Goal: Transaction & Acquisition: Download file/media

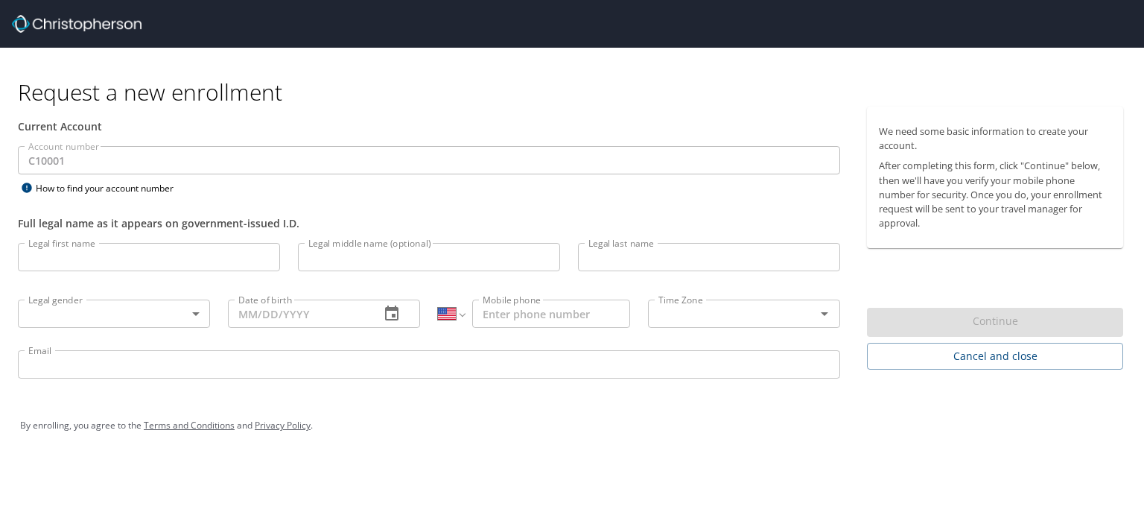
select select "US"
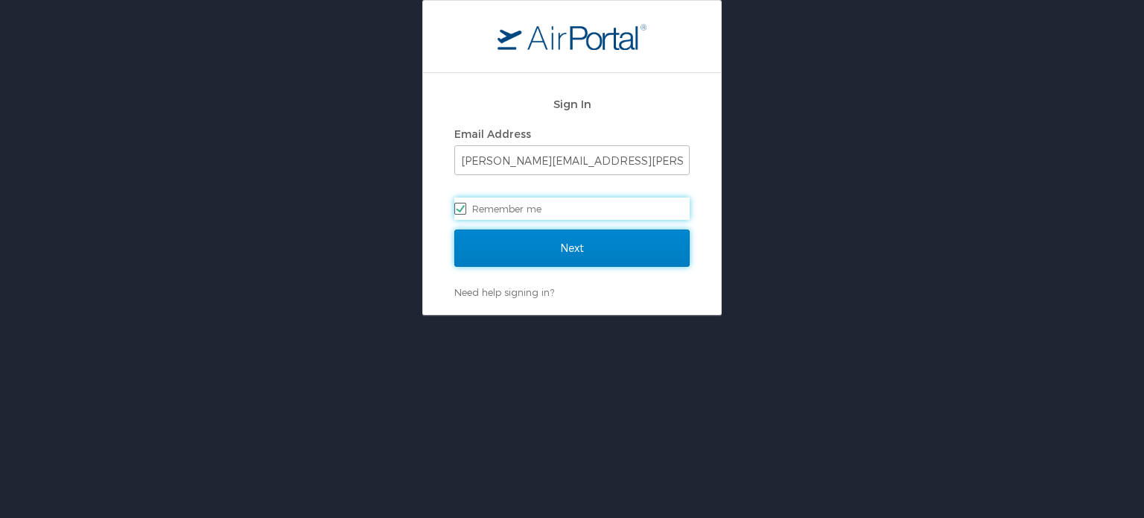
click at [576, 238] on input "Next" at bounding box center [571, 247] width 235 height 37
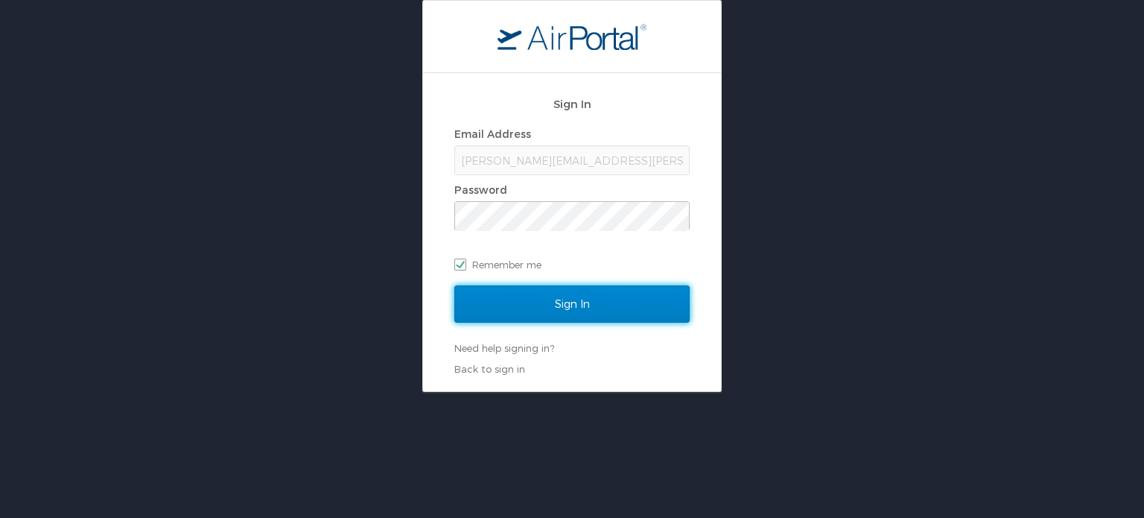
click at [590, 297] on input "Sign In" at bounding box center [571, 303] width 235 height 37
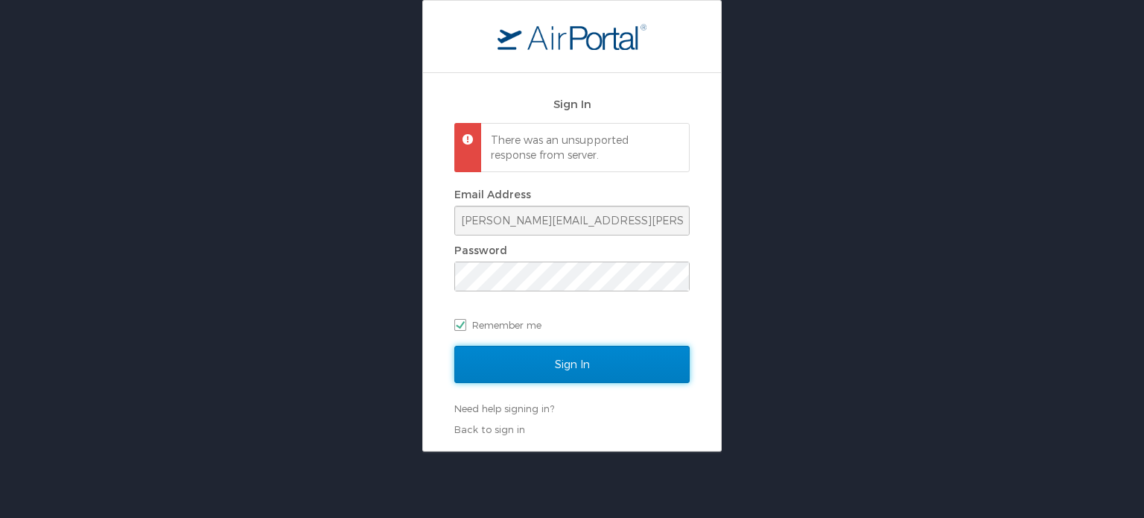
click at [573, 369] on input "Sign In" at bounding box center [571, 364] width 235 height 37
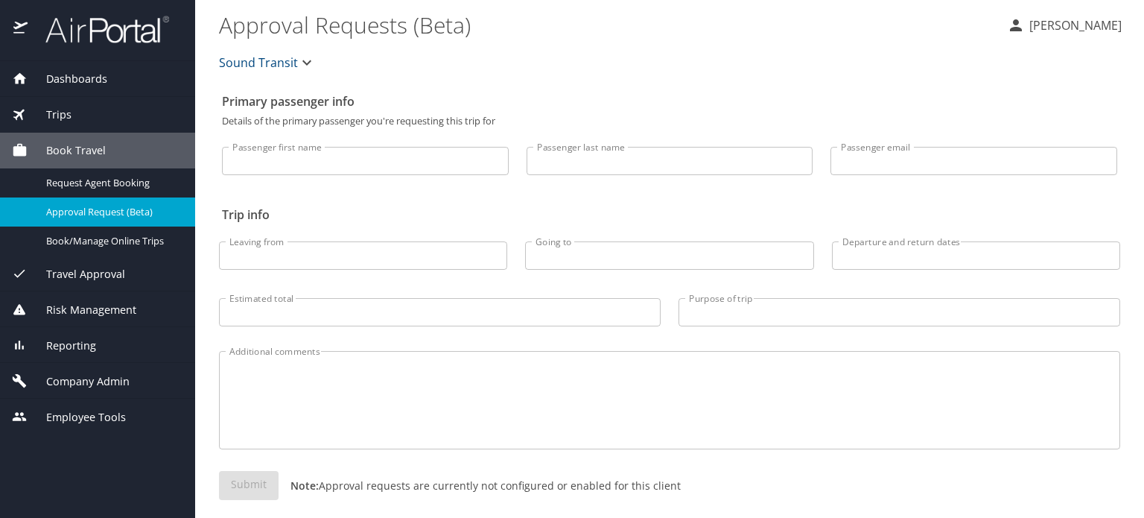
click at [60, 373] on span "Company Admin" at bounding box center [79, 381] width 102 height 16
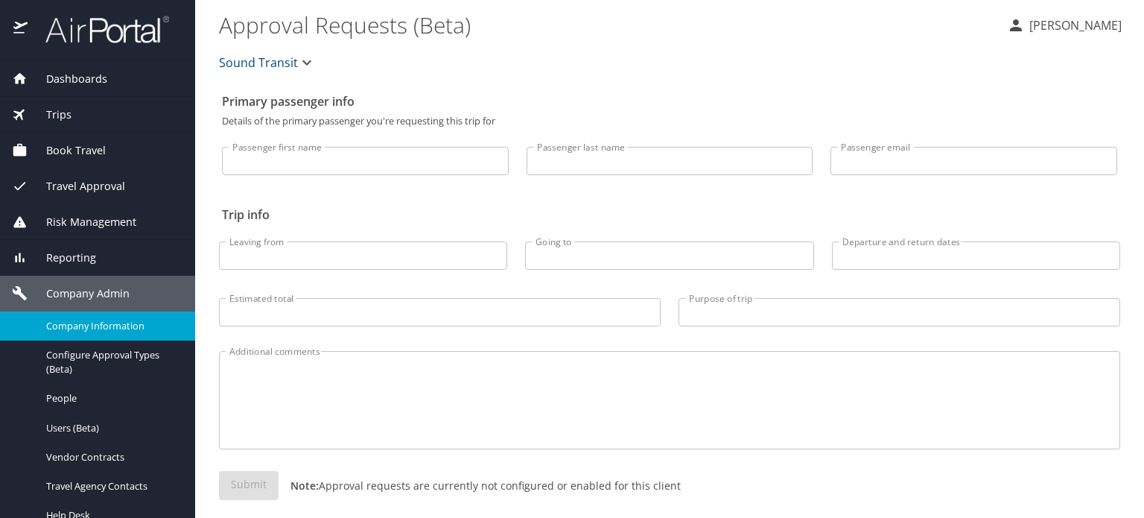
click at [77, 330] on span "Company Information" at bounding box center [111, 326] width 131 height 14
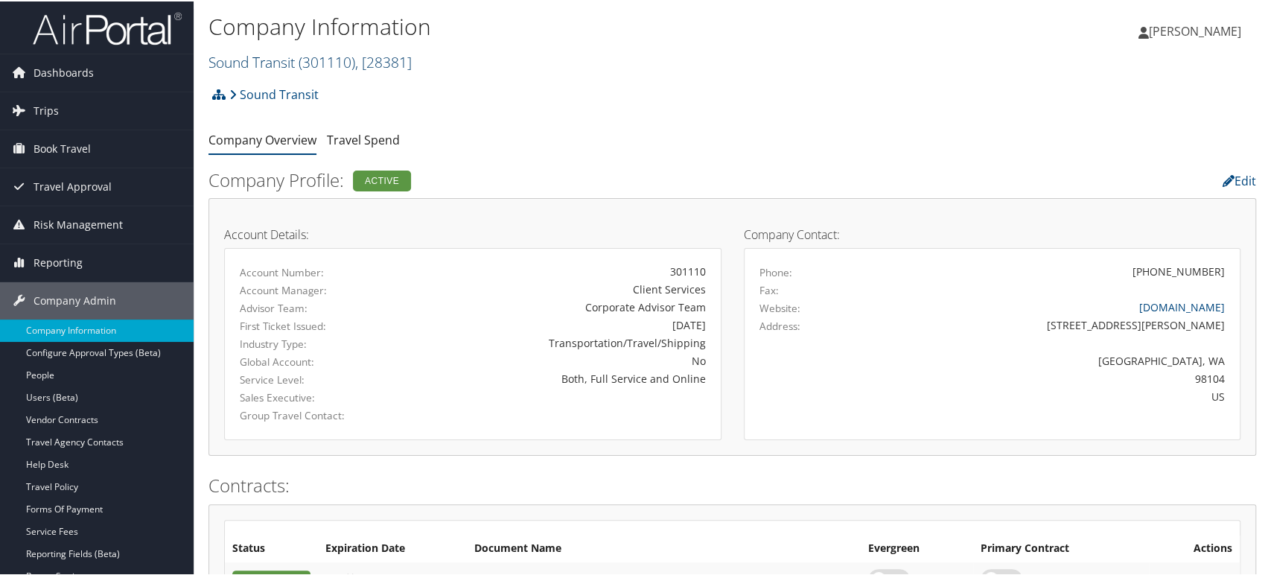
click at [329, 60] on span "( 301110 )" at bounding box center [327, 61] width 57 height 20
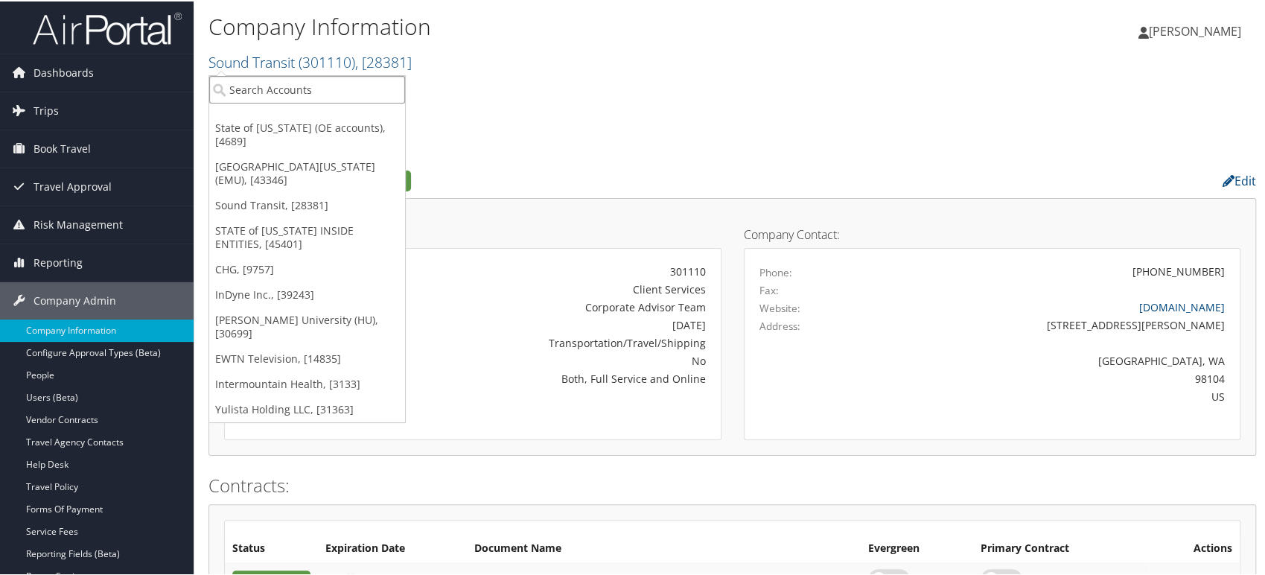
click at [298, 88] on input "search" at bounding box center [307, 88] width 196 height 28
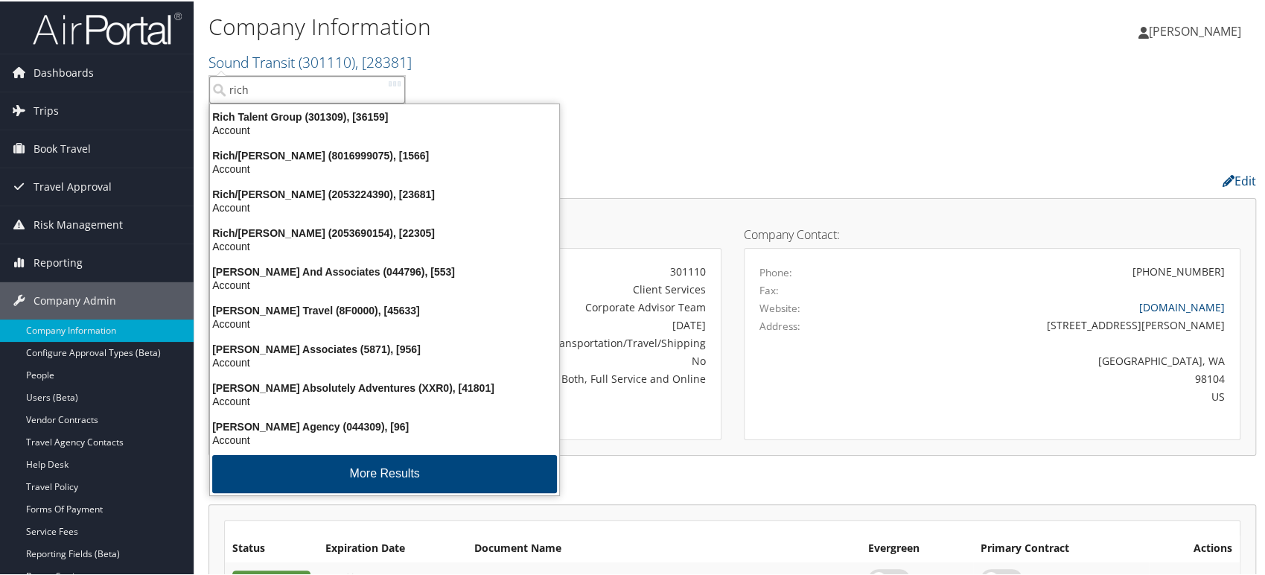
type input "rich t"
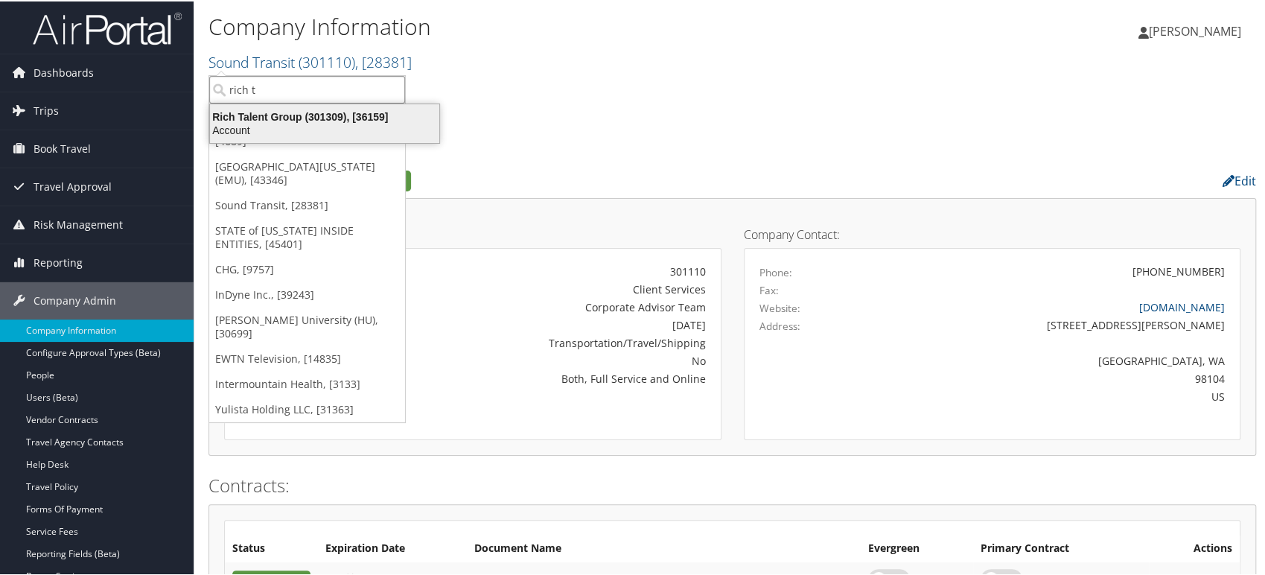
click at [308, 125] on div "Account" at bounding box center [324, 128] width 247 height 13
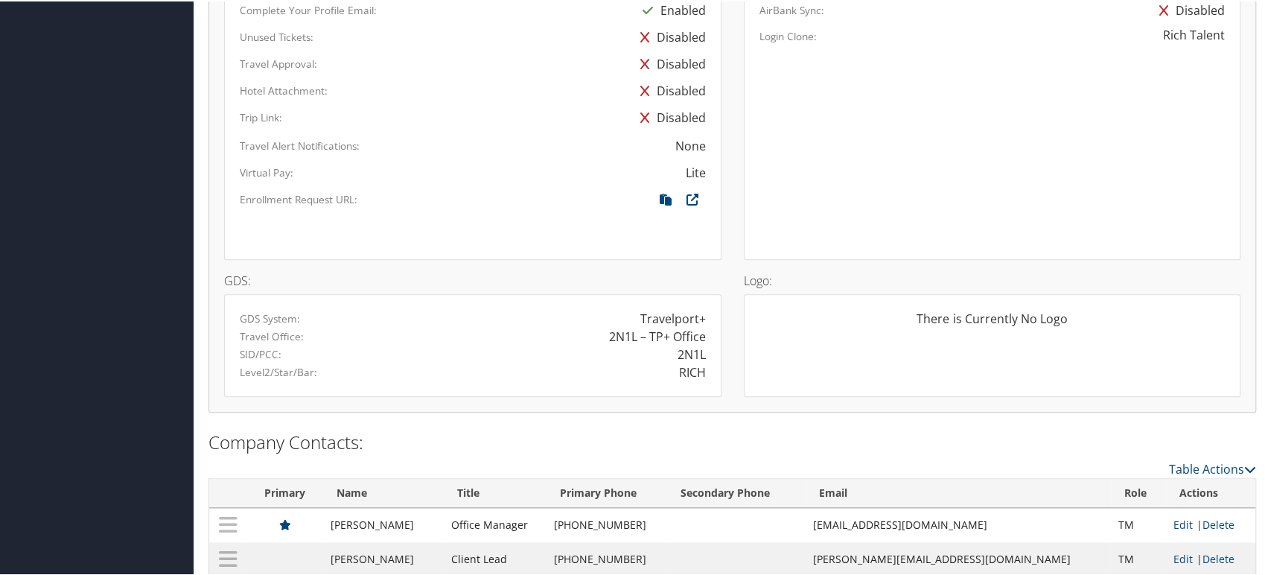
scroll to position [959, 0]
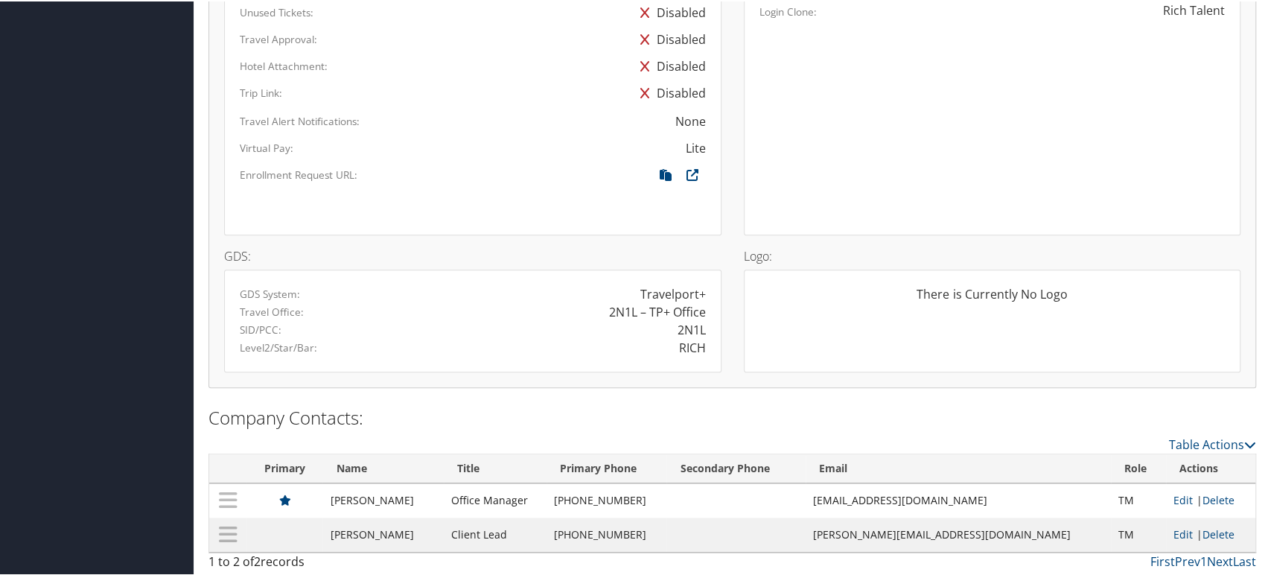
click at [691, 349] on div "RICH" at bounding box center [692, 346] width 27 height 18
copy div "RICH"
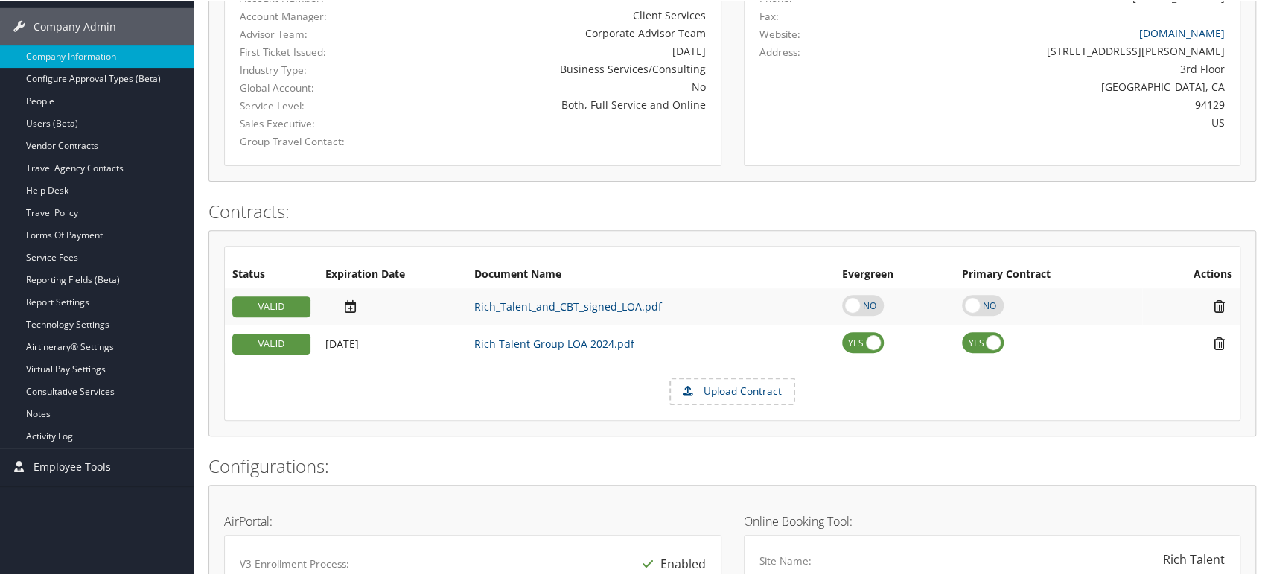
scroll to position [297, 0]
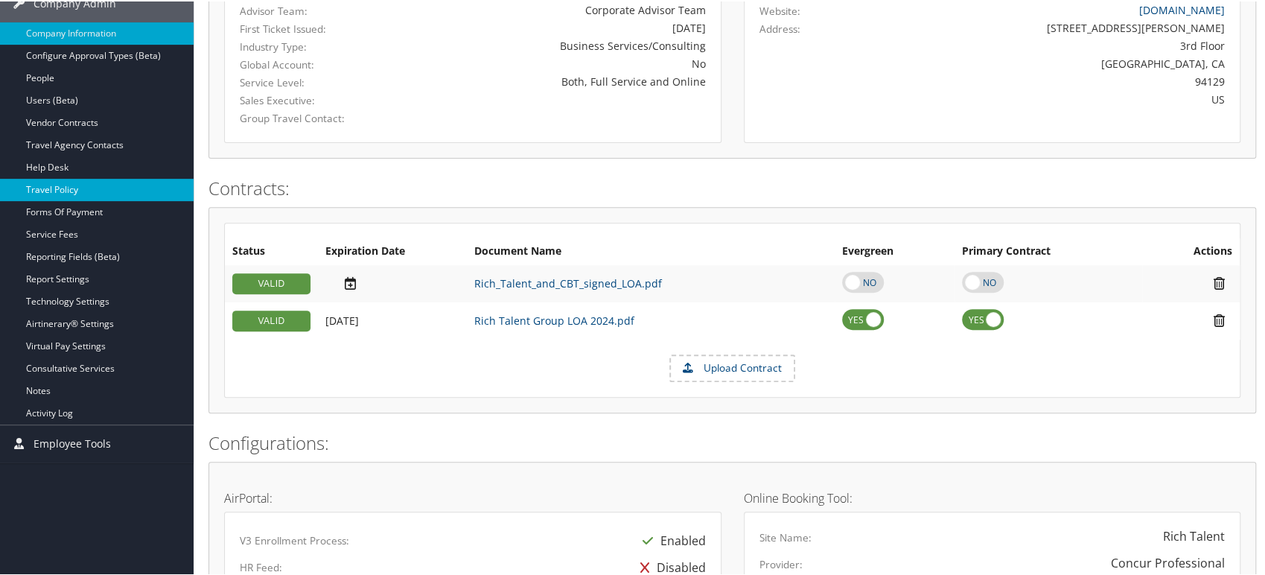
drag, startPoint x: 63, startPoint y: 192, endPoint x: 72, endPoint y: 192, distance: 8.9
click at [63, 192] on link "Travel Policy" at bounding box center [97, 188] width 194 height 22
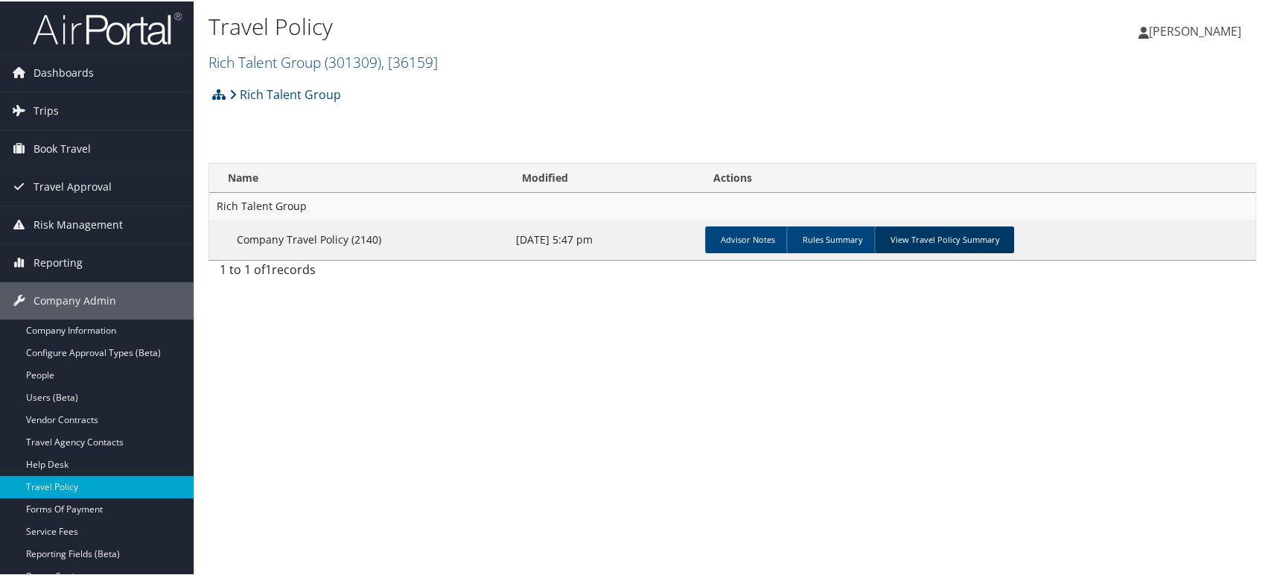
click at [964, 236] on link "View Travel Policy Summary" at bounding box center [944, 238] width 140 height 27
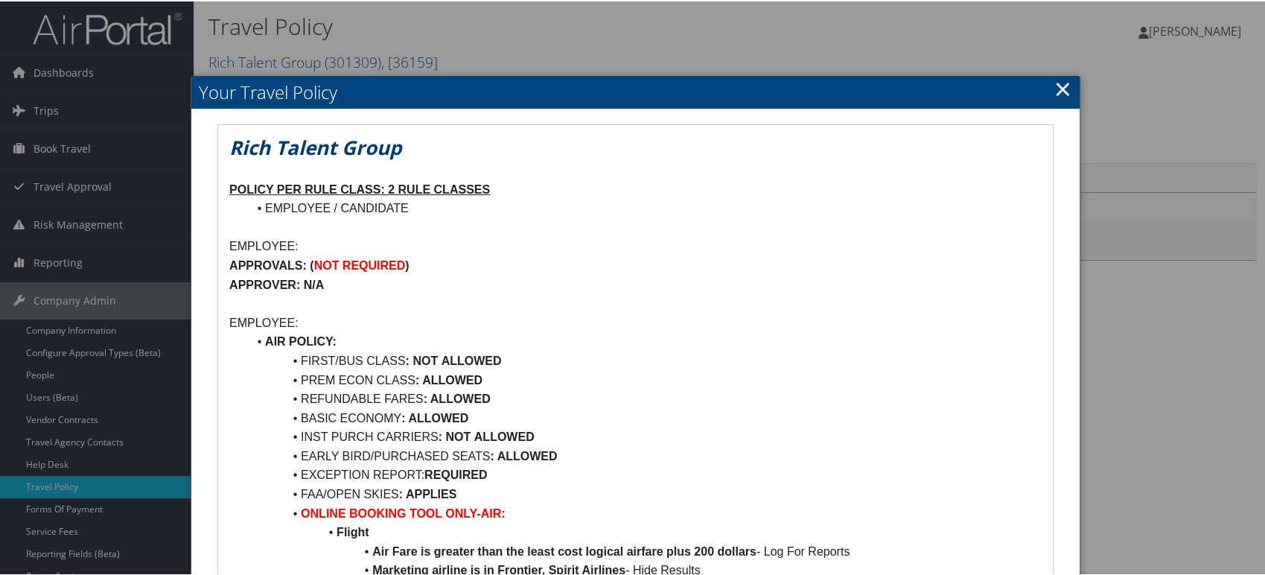
click at [1060, 86] on link "×" at bounding box center [1062, 87] width 17 height 30
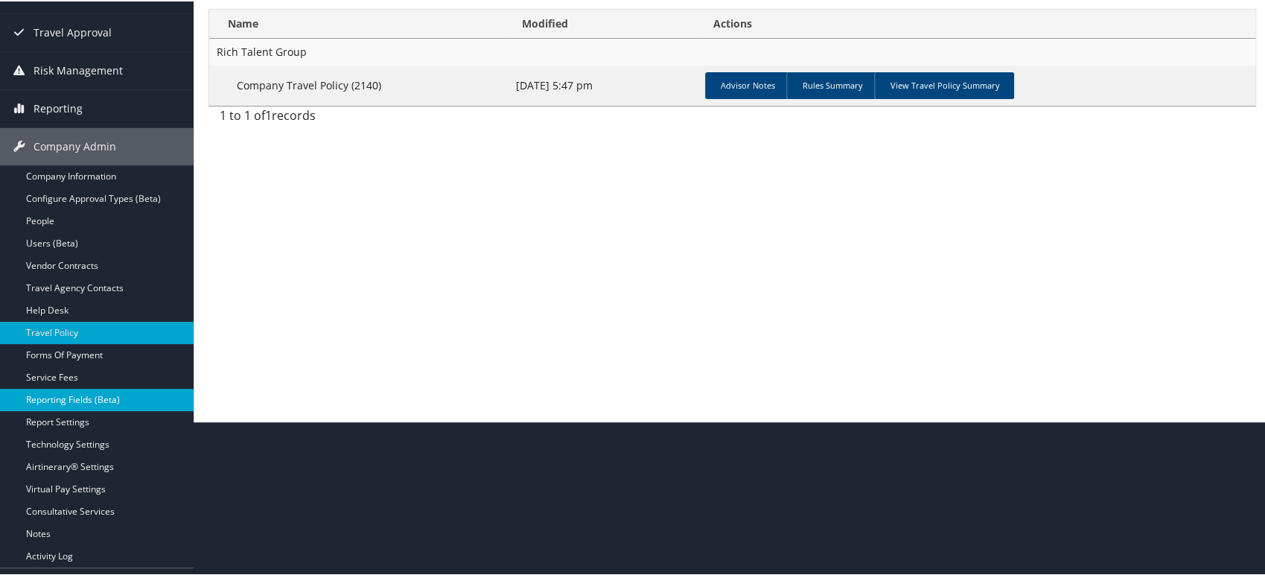
scroll to position [165, 0]
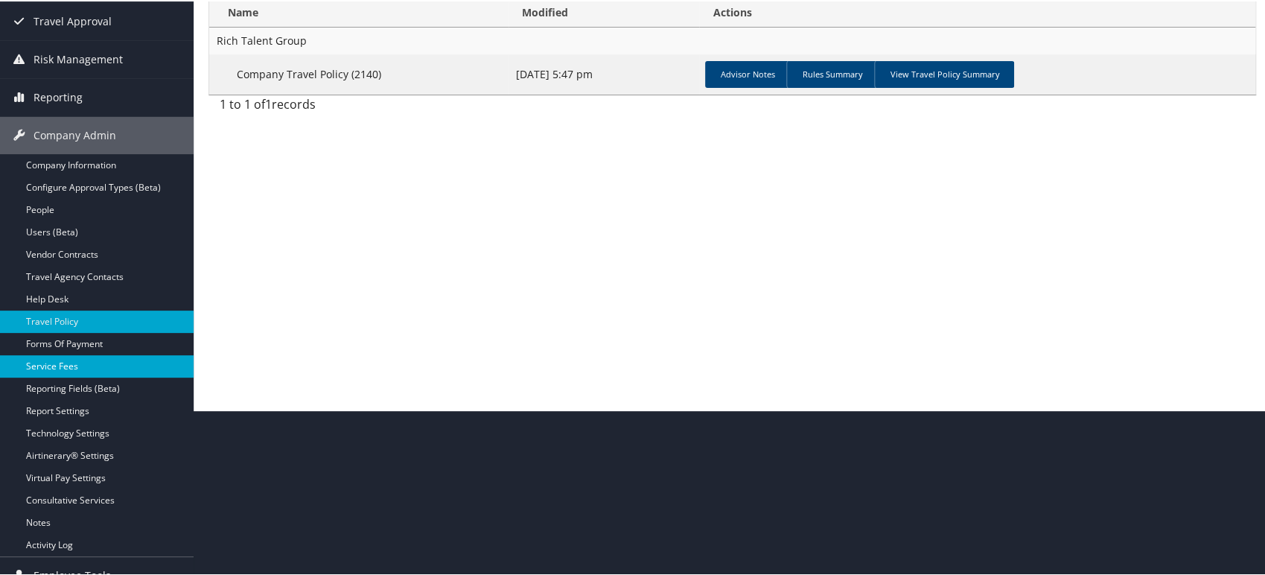
click at [60, 365] on link "Service Fees" at bounding box center [97, 365] width 194 height 22
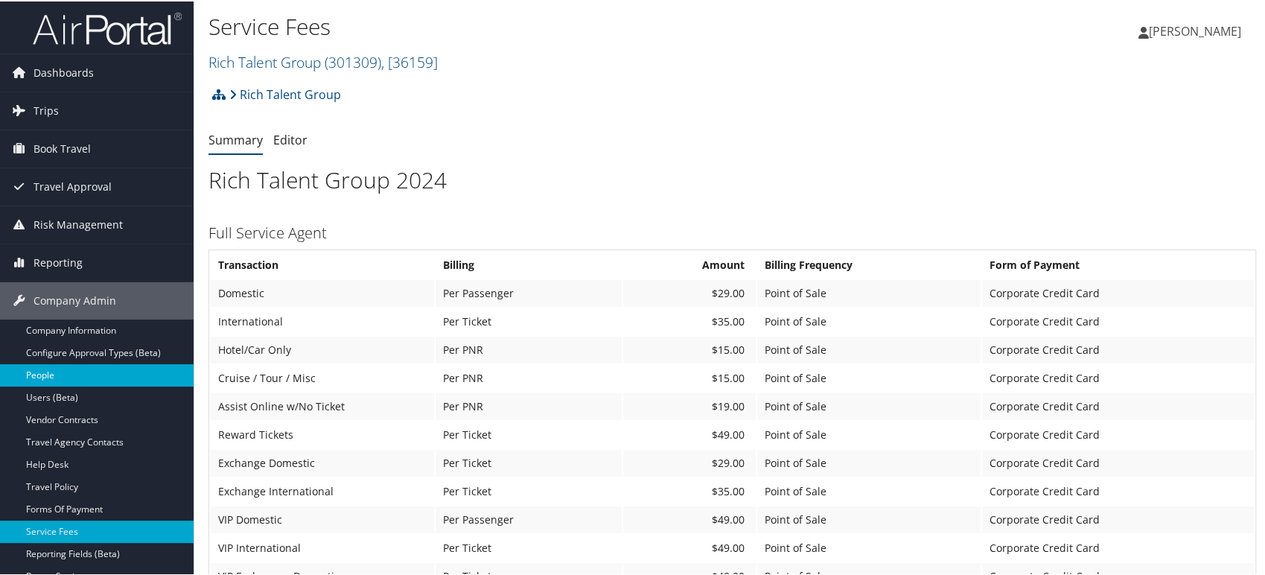
click at [54, 365] on link "People" at bounding box center [97, 374] width 194 height 22
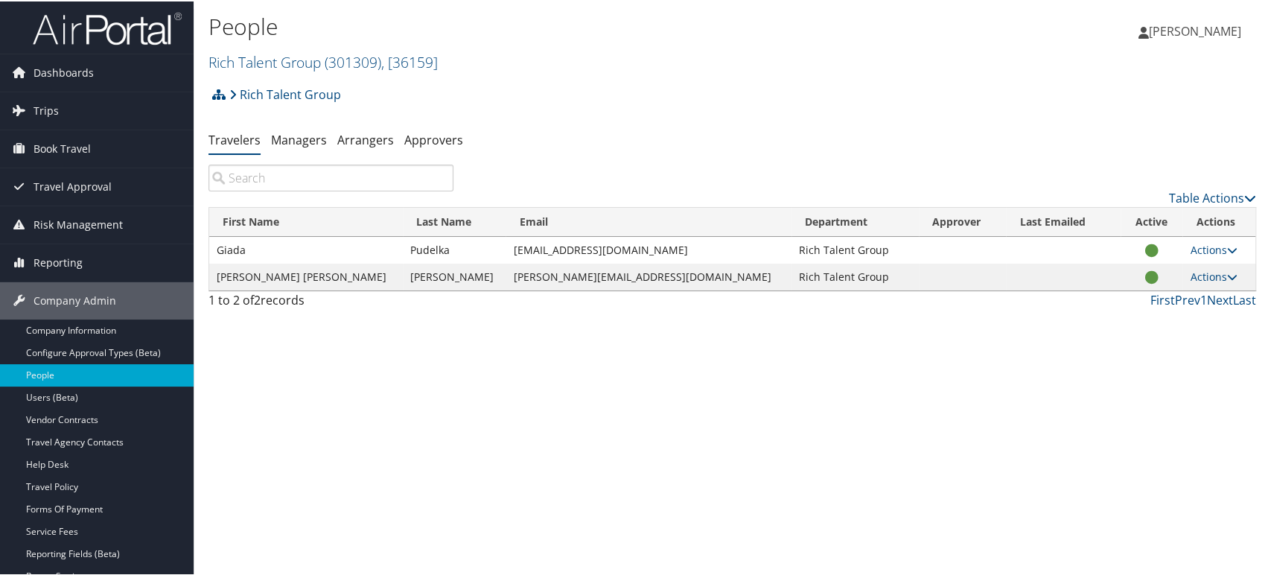
click at [403, 277] on td "[PERSON_NAME]" at bounding box center [454, 275] width 103 height 27
click at [403, 251] on td "Pudelka" at bounding box center [454, 248] width 103 height 27
copy td "Pudelka"
click at [228, 246] on td "Giada" at bounding box center [306, 248] width 194 height 27
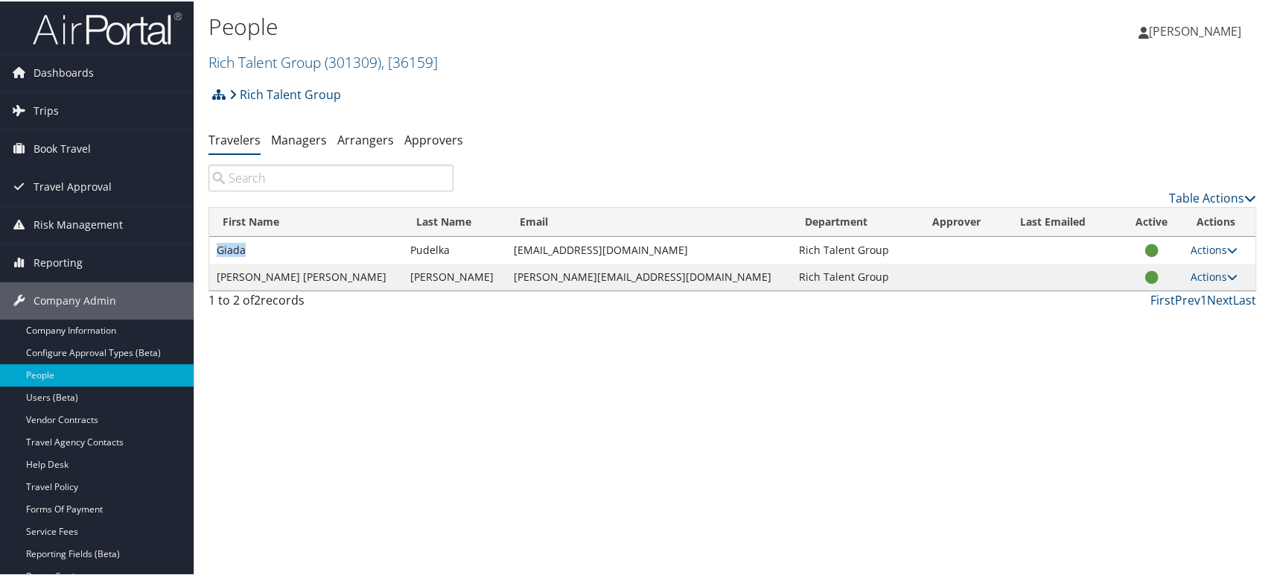
click at [228, 246] on td "Giada" at bounding box center [306, 248] width 194 height 27
copy td "Giada"
click at [304, 139] on link "Managers" at bounding box center [299, 138] width 56 height 16
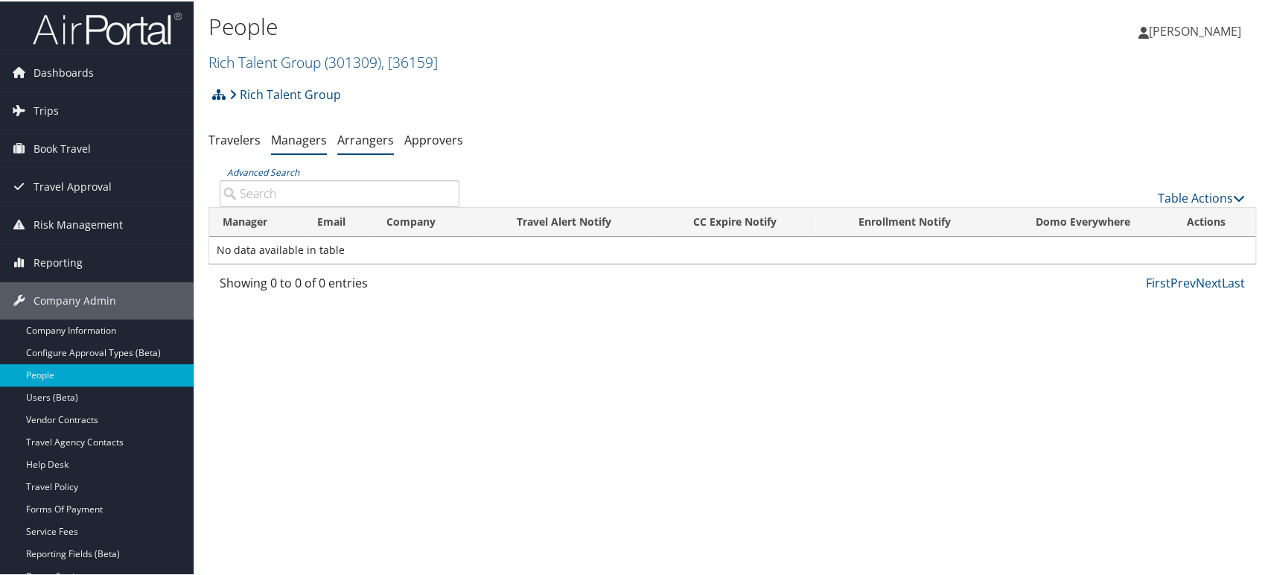
click at [369, 141] on link "Arrangers" at bounding box center [365, 138] width 57 height 16
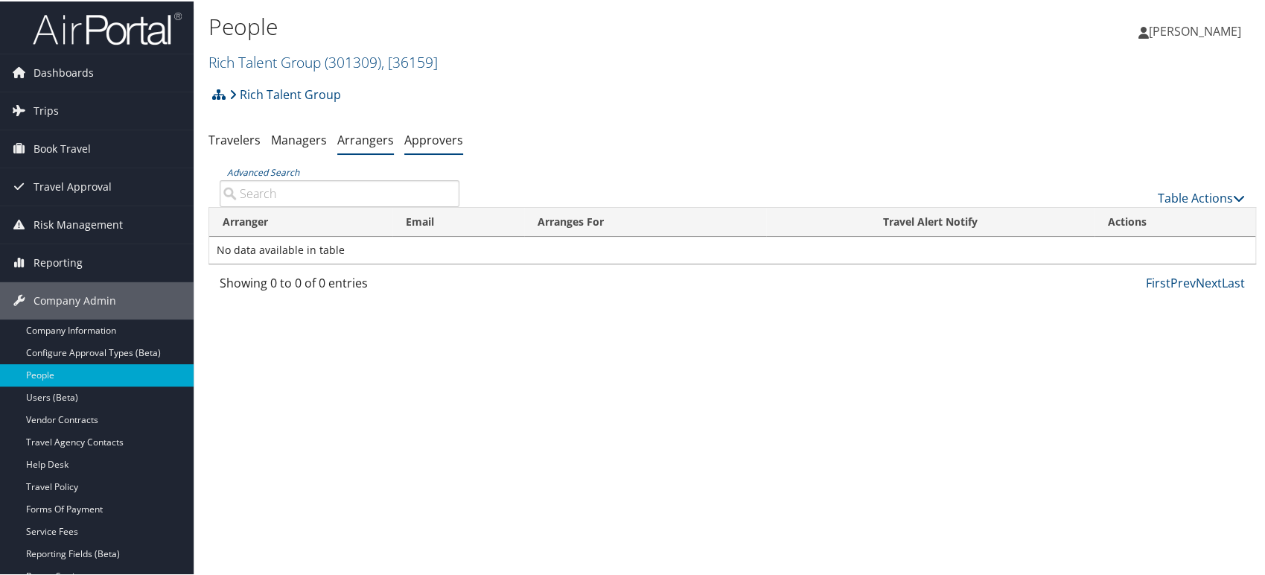
click at [413, 142] on link "Approvers" at bounding box center [433, 138] width 59 height 16
click at [42, 106] on span "Trips" at bounding box center [46, 109] width 25 height 37
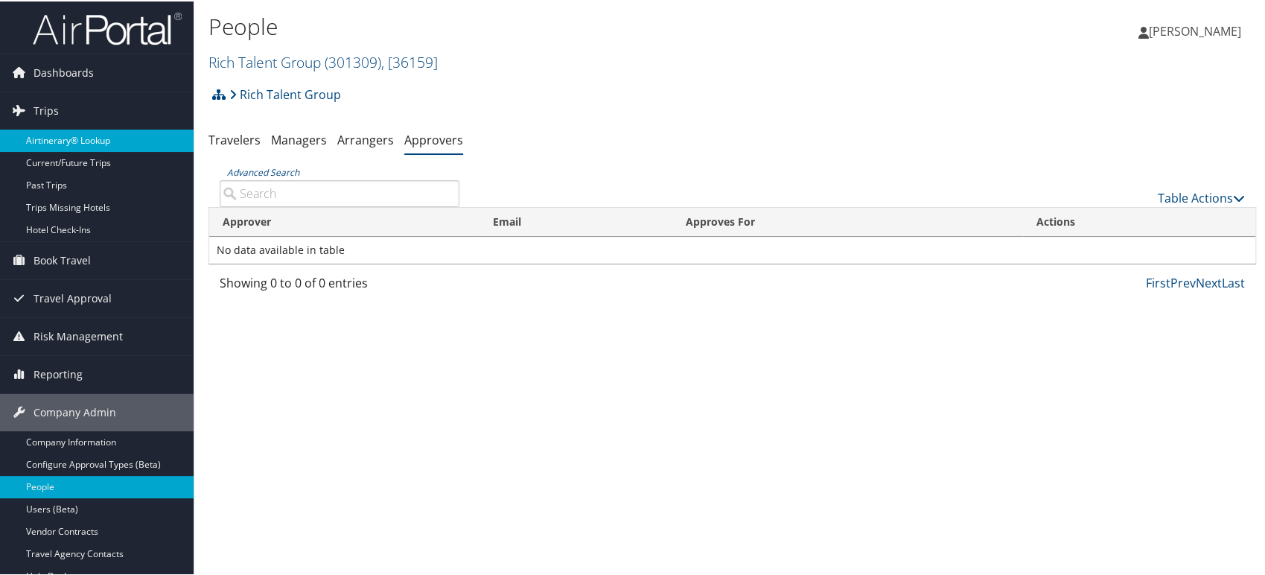
click at [74, 136] on link "Airtinerary® Lookup" at bounding box center [97, 139] width 194 height 22
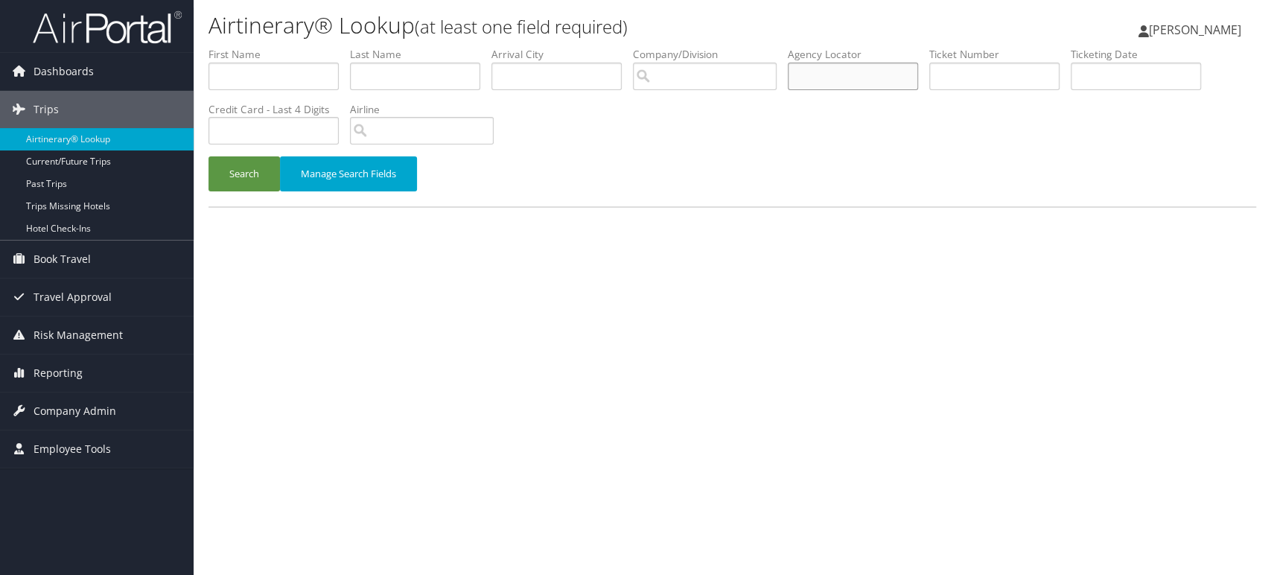
click at [865, 86] on input "text" at bounding box center [853, 77] width 130 height 28
paste input "D0WM9J"
type input "D0WM9J"
click at [244, 176] on button "Search" at bounding box center [244, 173] width 71 height 35
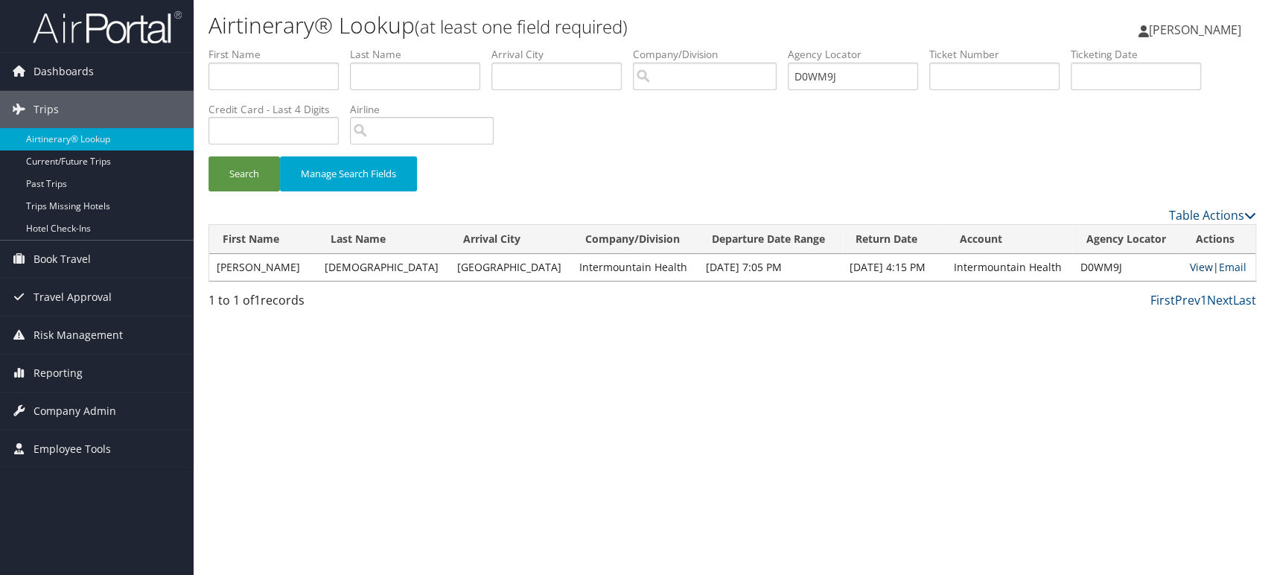
click at [1189, 268] on link "View" at bounding box center [1200, 267] width 23 height 14
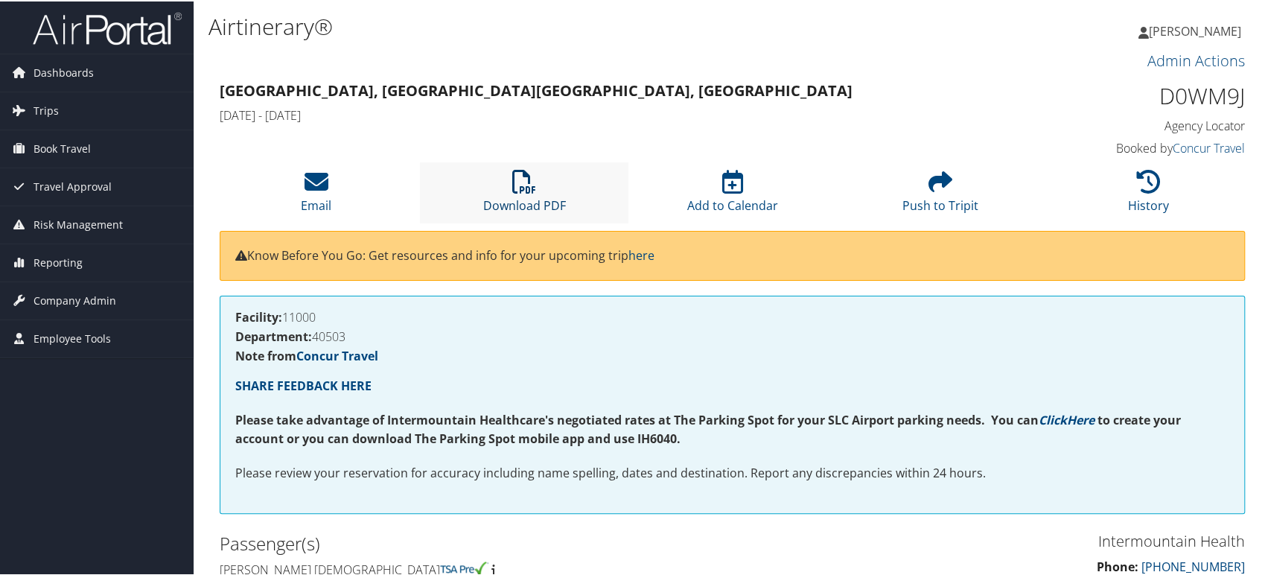
click at [540, 200] on link "Download PDF" at bounding box center [524, 194] width 83 height 36
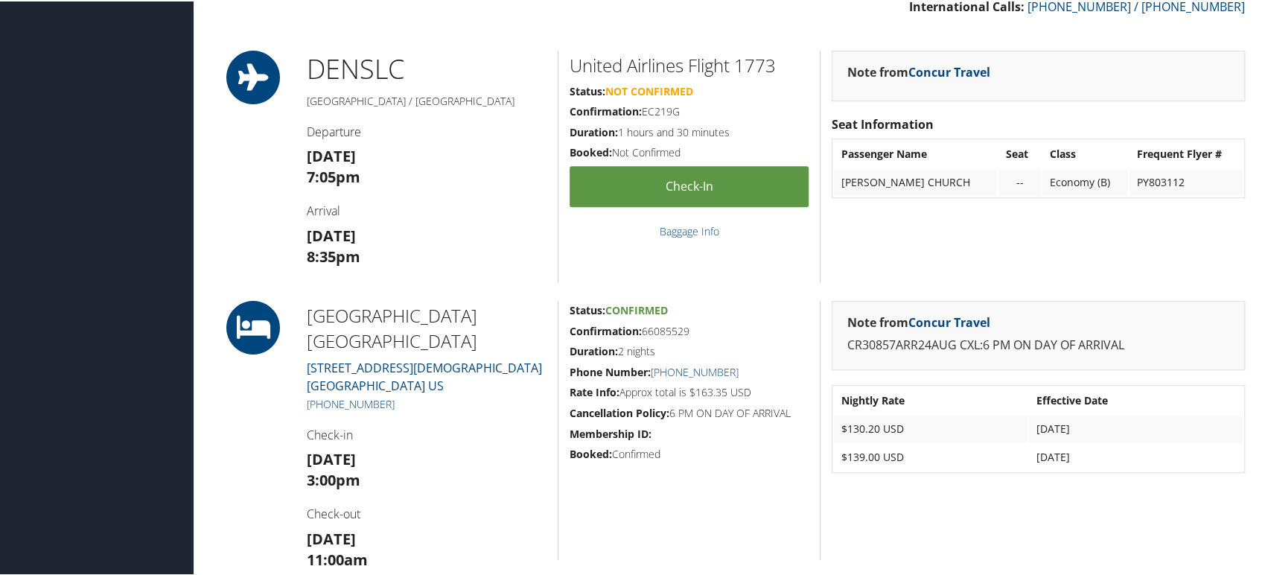
scroll to position [1075, 0]
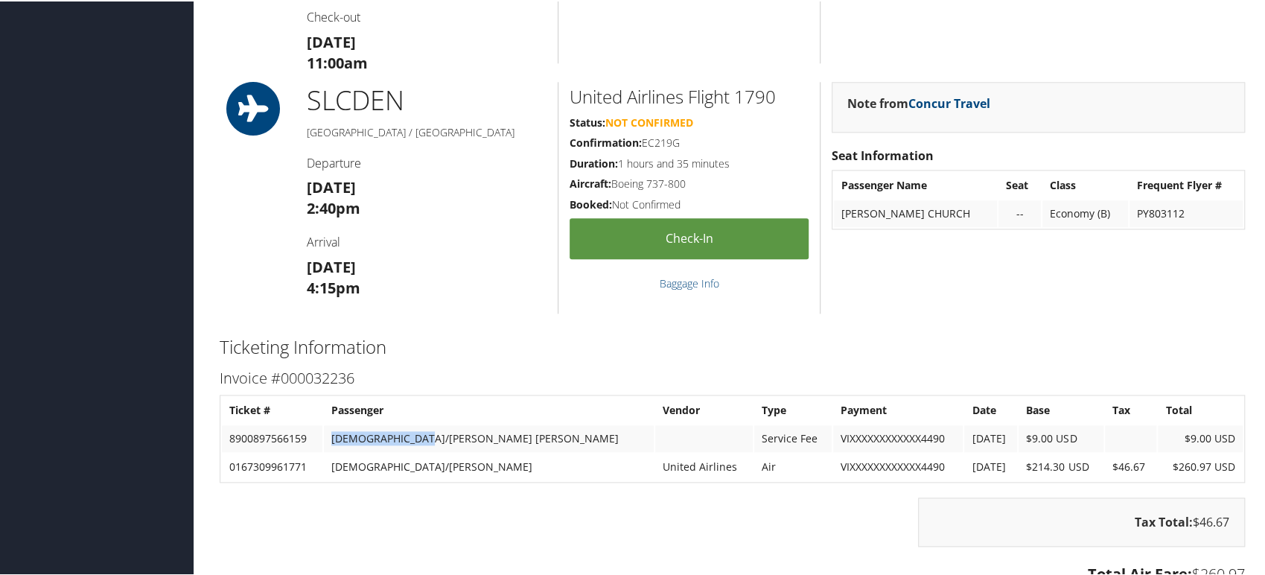
drag, startPoint x: 346, startPoint y: 437, endPoint x: 445, endPoint y: 436, distance: 99.0
click at [445, 436] on td "CHURCH/AMY ELISA" at bounding box center [489, 437] width 330 height 27
